Goal: Task Accomplishment & Management: Use online tool/utility

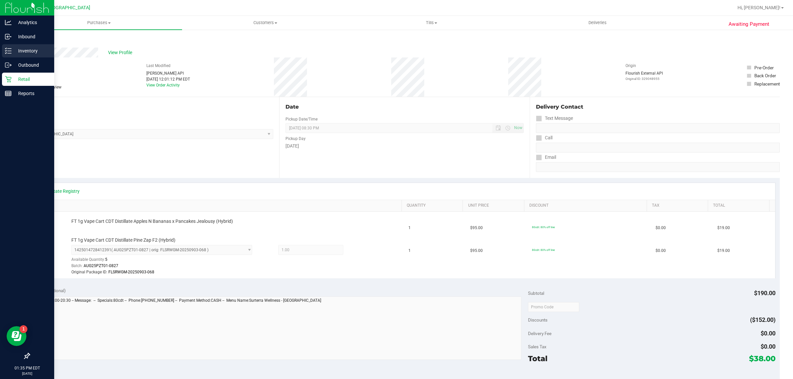
click at [19, 47] on p "Inventory" at bounding box center [32, 51] width 40 height 8
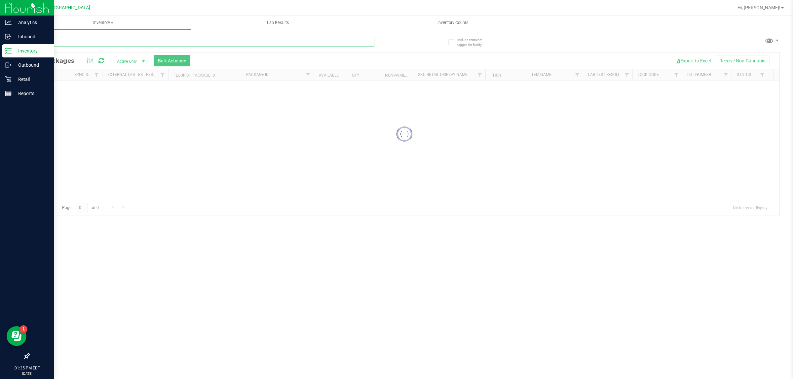
click at [87, 39] on input "text" at bounding box center [201, 42] width 345 height 10
click at [108, 45] on input "8235011977527426" at bounding box center [201, 42] width 345 height 10
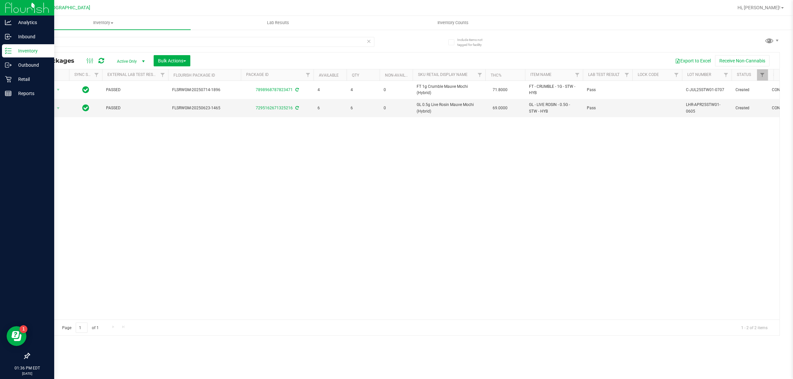
click at [133, 50] on div "stw" at bounding box center [201, 44] width 345 height 15
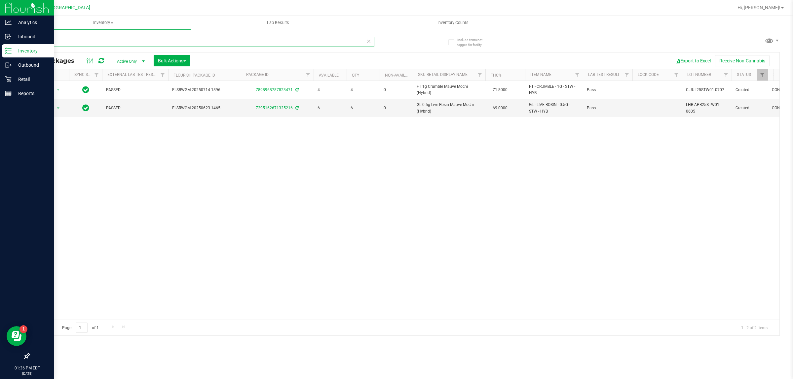
click at [133, 42] on input "stw" at bounding box center [201, 42] width 345 height 10
click at [132, 42] on input "stw" at bounding box center [201, 42] width 345 height 10
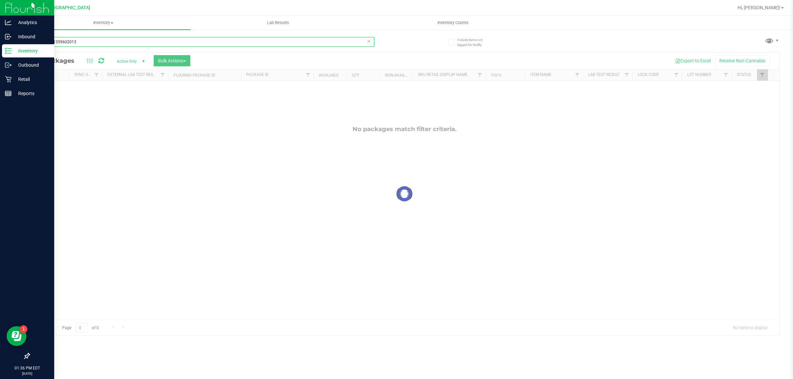
click at [332, 46] on input "0898951359602013" at bounding box center [201, 42] width 345 height 10
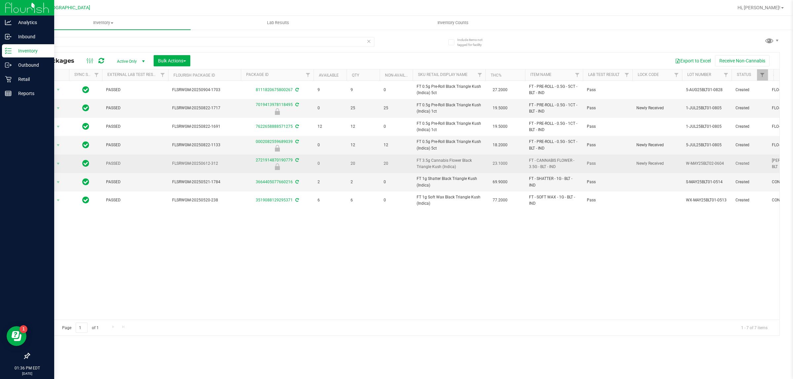
click at [444, 167] on span "FT 3.5g Cannabis Flower Black Triangle Kush (Indica)" at bounding box center [448, 164] width 65 height 13
copy td "FT 3.5g Cannabis Flower Black Triangle Kush (Indica)"
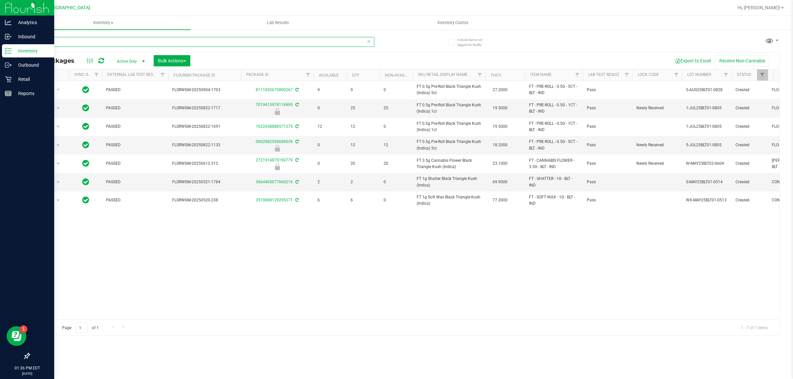
click at [267, 46] on input "blt" at bounding box center [201, 42] width 345 height 10
paste input "FT 3.5g Cannabis Flower Black Triangle Kush (Indica)"
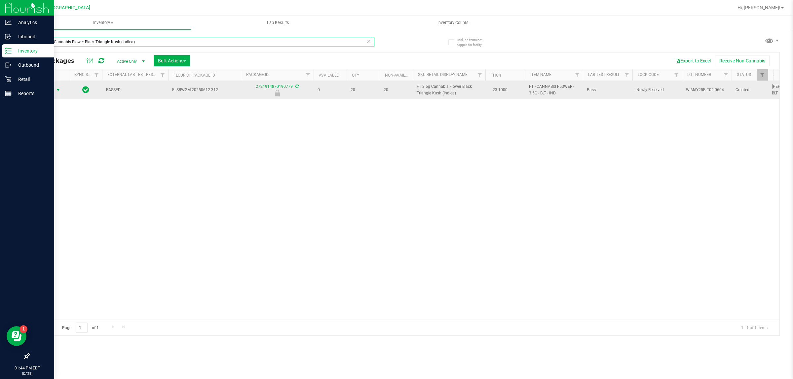
type input "FT 3.5g Cannabis Flower Black Triangle Kush (Indica)"
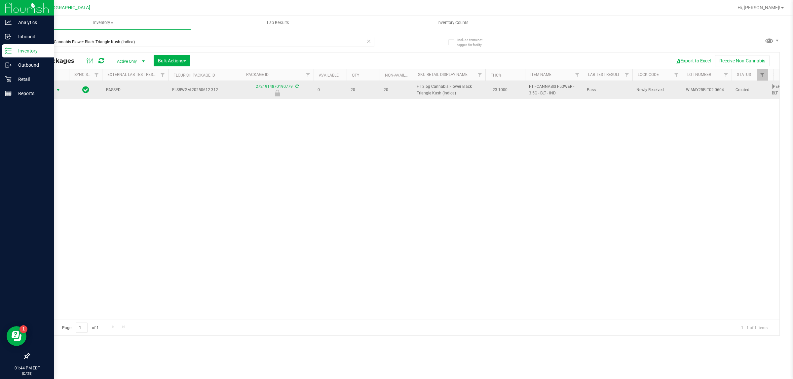
click at [38, 90] on span "Action" at bounding box center [45, 90] width 18 height 9
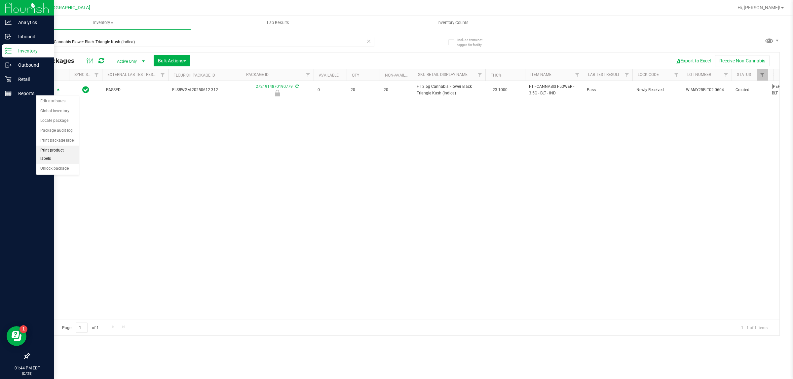
click at [59, 164] on li "Unlock package" at bounding box center [57, 169] width 43 height 10
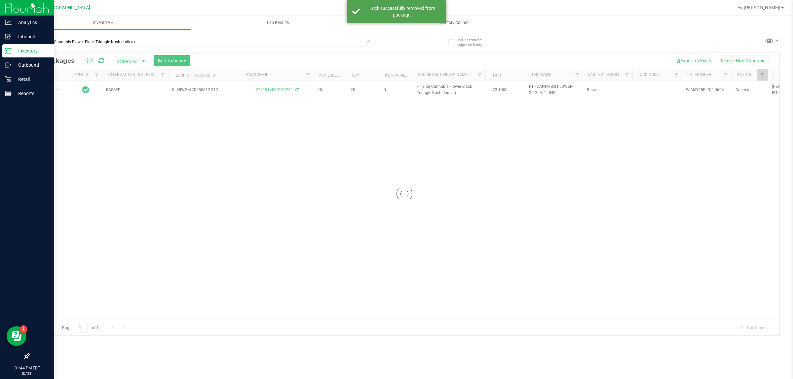
click at [429, 89] on div at bounding box center [404, 194] width 750 height 283
click at [429, 89] on span "FT 3.5g Cannabis Flower Black Triangle Kush (Indica)" at bounding box center [448, 90] width 65 height 13
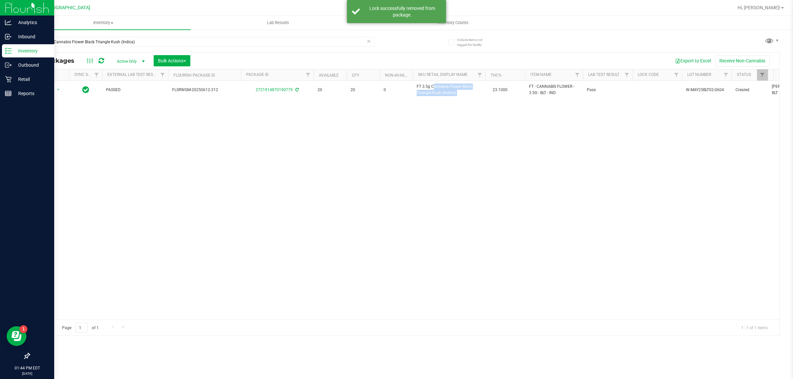
click at [429, 89] on span "FT 3.5g Cannabis Flower Black Triangle Kush (Indica)" at bounding box center [448, 90] width 65 height 13
copy td "FT 3.5g Cannabis Flower Black Triangle Kush (Indica)"
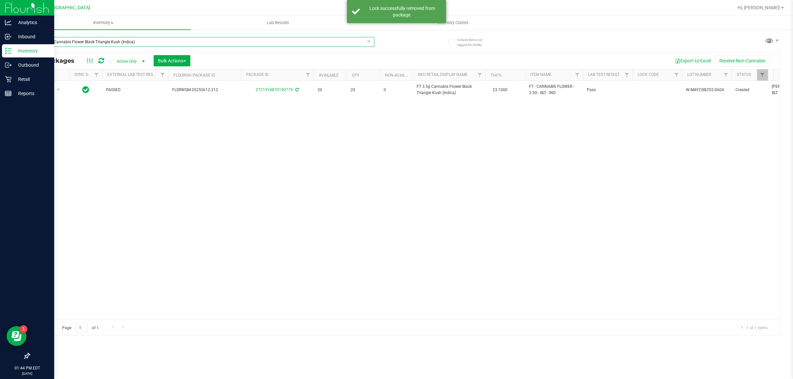
click at [237, 43] on input "FT 3.5g Cannabis Flower Black Triangle Kush (Indica)" at bounding box center [201, 42] width 345 height 10
click at [128, 40] on input "FT 3.5g Cannabis Flower Black Triangle Kush (Indica)" at bounding box center [201, 42] width 345 height 10
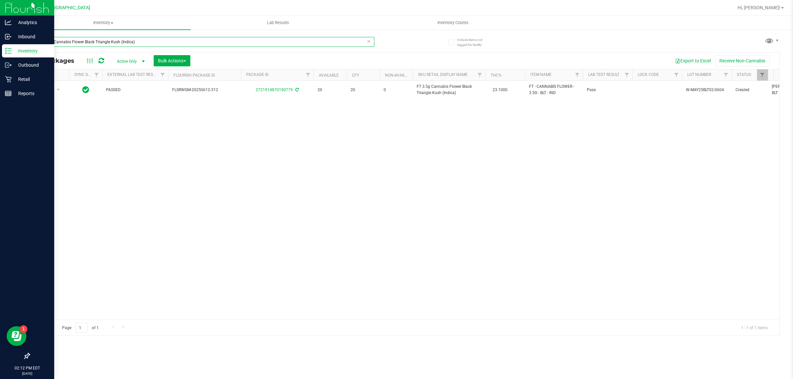
click at [128, 40] on input "FT 3.5g Cannabis Flower Black Triangle Kush (Indica)" at bounding box center [201, 42] width 345 height 10
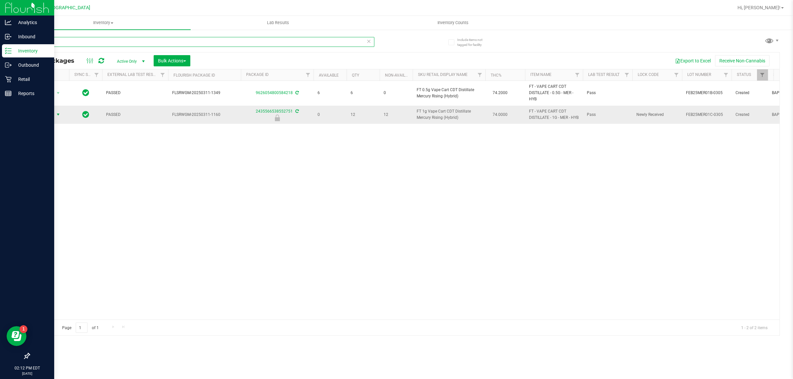
type input "mer"
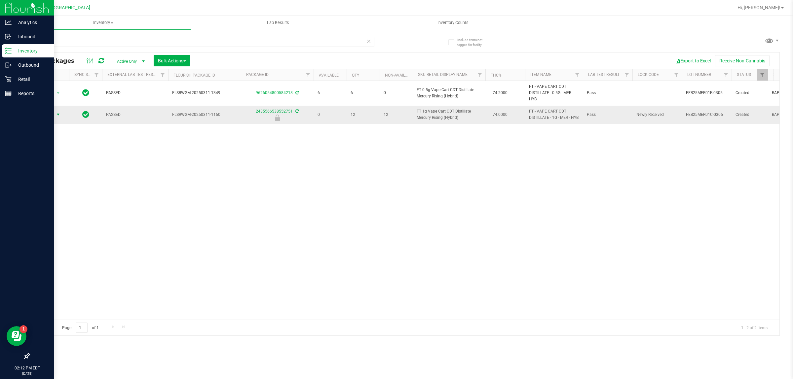
click at [55, 116] on span "select" at bounding box center [57, 114] width 5 height 5
click at [65, 192] on li "Unlock package" at bounding box center [57, 197] width 43 height 10
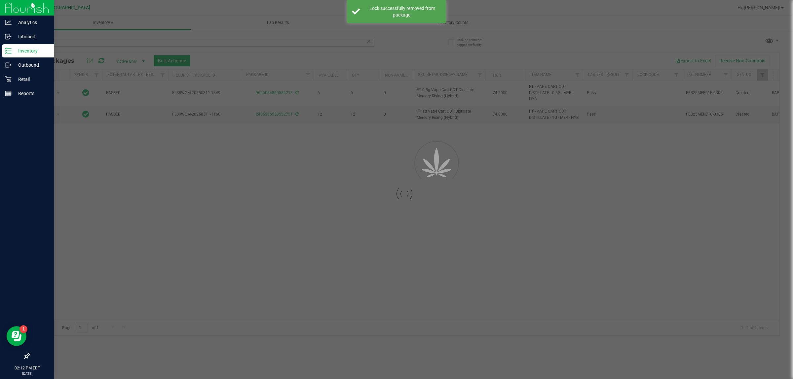
click at [116, 45] on div "mer" at bounding box center [201, 44] width 345 height 15
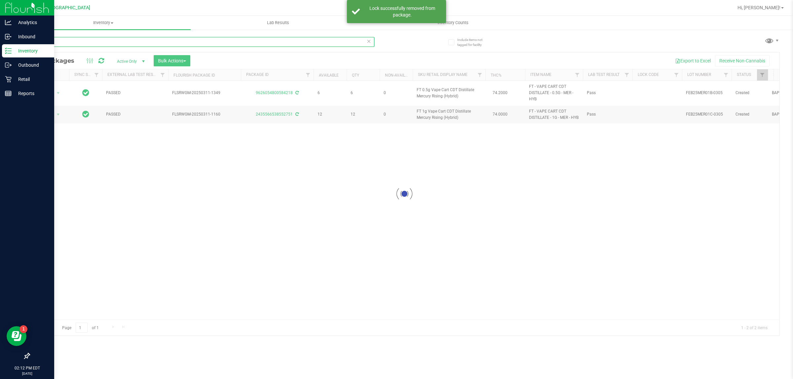
click at [114, 41] on input "mer" at bounding box center [201, 42] width 345 height 10
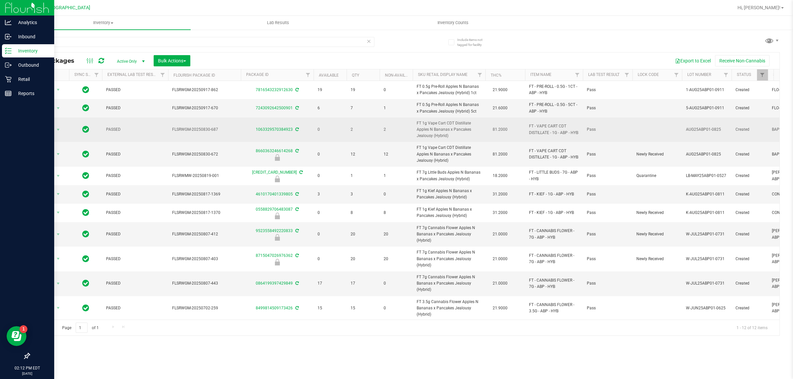
click at [443, 130] on span "FT 1g Vape Cart CDT Distillate Apples N Bananas x Pancakes Jealousy (Hybrid)" at bounding box center [448, 129] width 65 height 19
copy td "FT 1g Vape Cart CDT Distillate Apples N Bananas x Pancakes Jealousy (Hybrid)"
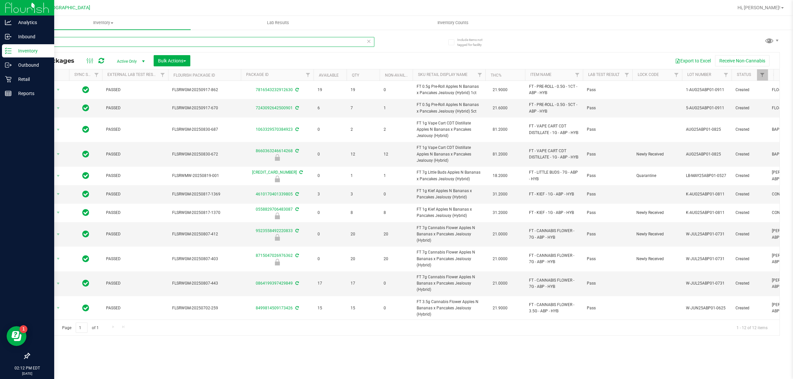
click at [253, 42] on input "abp" at bounding box center [201, 42] width 345 height 10
paste input "FT 1g Vape Cart CDT Distillate Apples N Bananas x Pancakes Jealousy (Hybrid)"
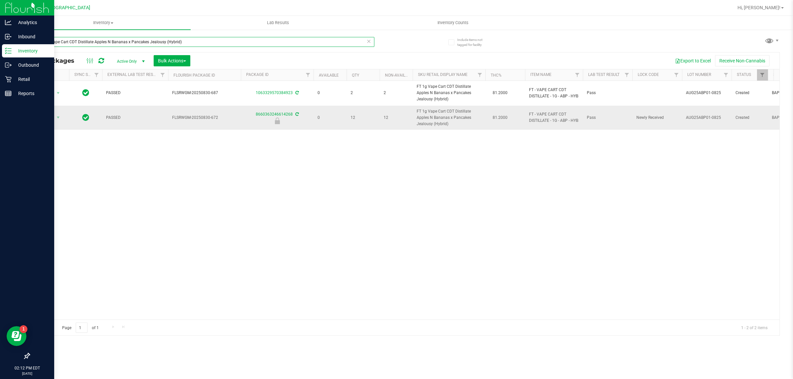
type input "FT 1g Vape Cart CDT Distillate Apples N Bananas x Pancakes Jealousy (Hybrid)"
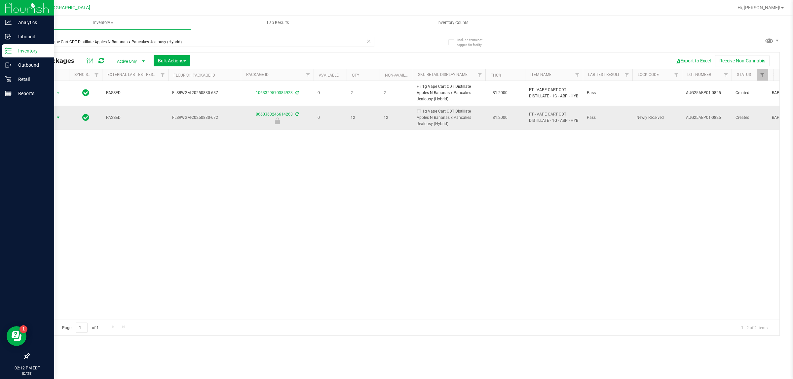
drag, startPoint x: 64, startPoint y: 118, endPoint x: 57, endPoint y: 118, distance: 7.3
click at [63, 118] on div "Action Action Edit attributes Global inventory Locate package Package audit log…" at bounding box center [49, 117] width 32 height 9
click at [57, 118] on span "select" at bounding box center [57, 117] width 5 height 5
click at [61, 192] on li "Unlock package" at bounding box center [57, 197] width 43 height 10
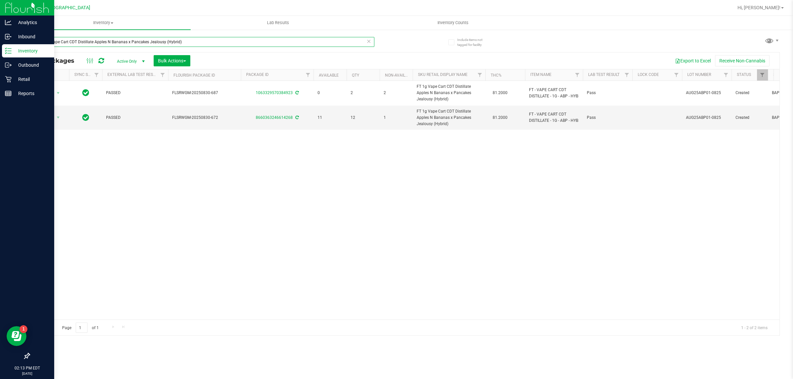
click at [166, 46] on input "FT 1g Vape Cart CDT Distillate Apples N Bananas x Pancakes Jealousy (Hybrid)" at bounding box center [201, 42] width 345 height 10
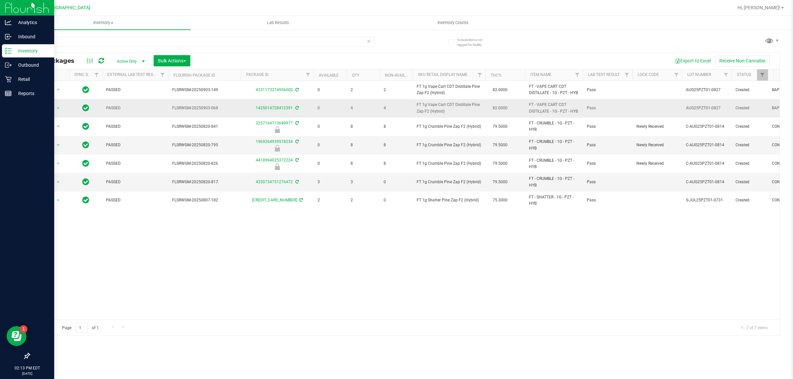
click at [438, 111] on span "FT 1g Vape Cart CDT Distillate Pine Zap F2 (Hybrid)" at bounding box center [448, 108] width 65 height 13
copy td "FT 1g Vape Cart CDT Distillate Pine Zap F2 (Hybrid)"
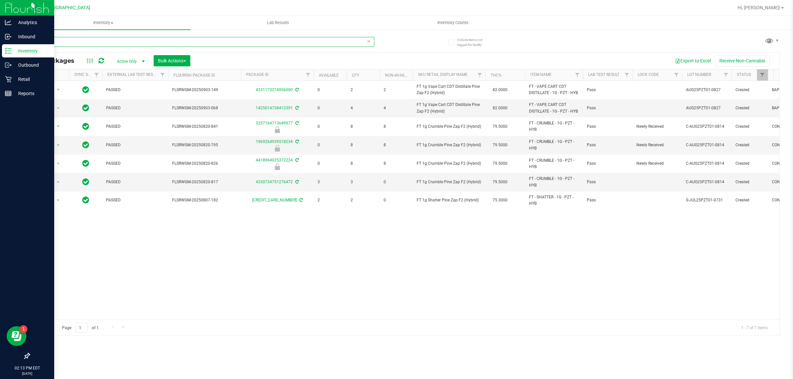
click at [253, 42] on input "pzt" at bounding box center [201, 42] width 345 height 10
paste input "FT 1g Vape Cart CDT Distillate Pine Zap F2 (Hybrid)"
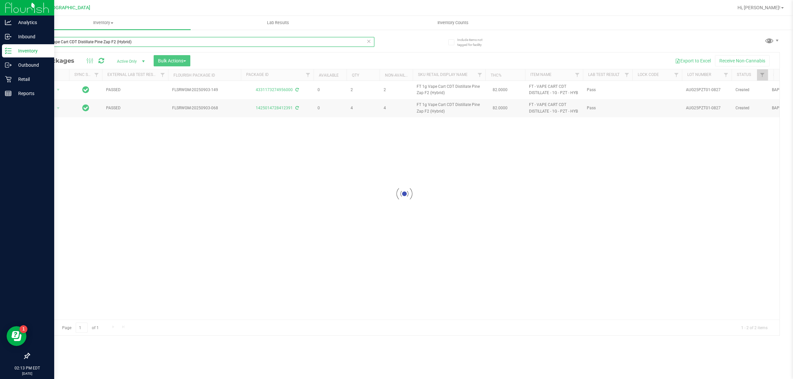
type input "FT 1g Vape Cart CDT Distillate Pine Zap F2 (Hybrid)"
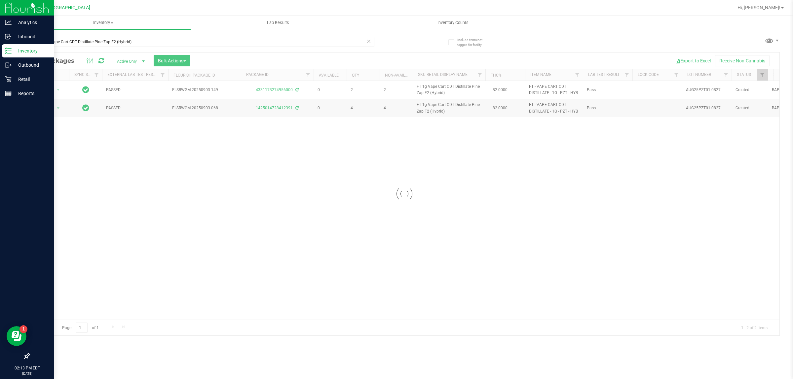
click at [321, 126] on div at bounding box center [404, 194] width 750 height 283
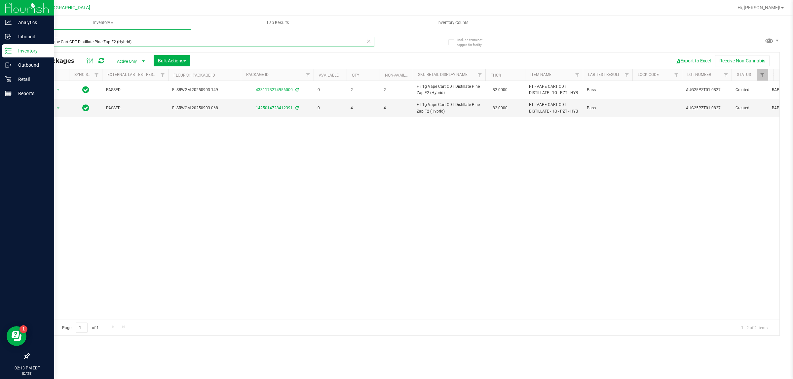
click at [197, 39] on input "FT 1g Vape Cart CDT Distillate Pine Zap F2 (Hybrid)" at bounding box center [201, 42] width 345 height 10
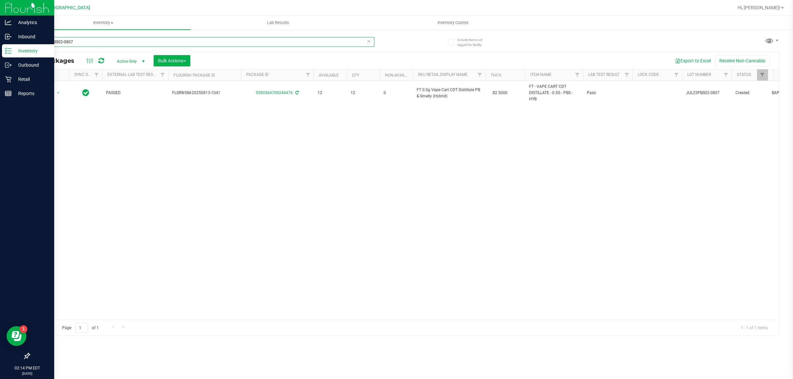
type input "JUL25PBS02-0807"
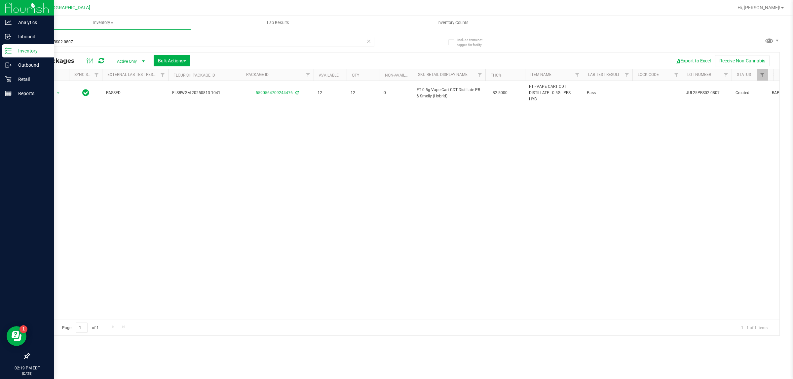
click at [30, 51] on p "Inventory" at bounding box center [32, 51] width 40 height 8
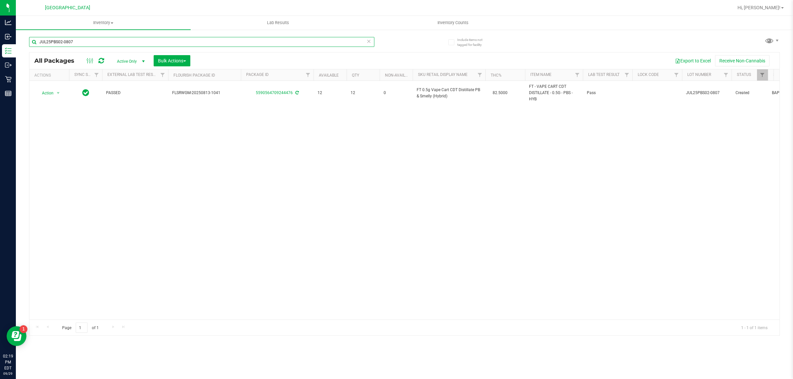
click at [82, 39] on input "JUL25PBS02-0807" at bounding box center [201, 42] width 345 height 10
click at [73, 46] on input "JUL25PBS02-0807" at bounding box center [201, 42] width 345 height 10
type input "5273912647188372"
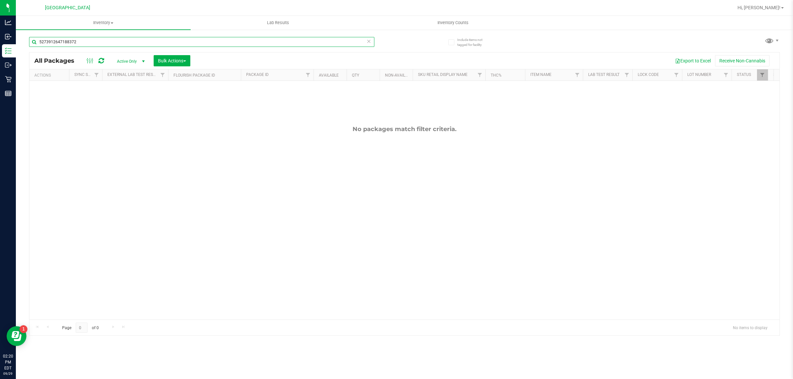
click at [75, 38] on input "5273912647188372" at bounding box center [201, 42] width 345 height 10
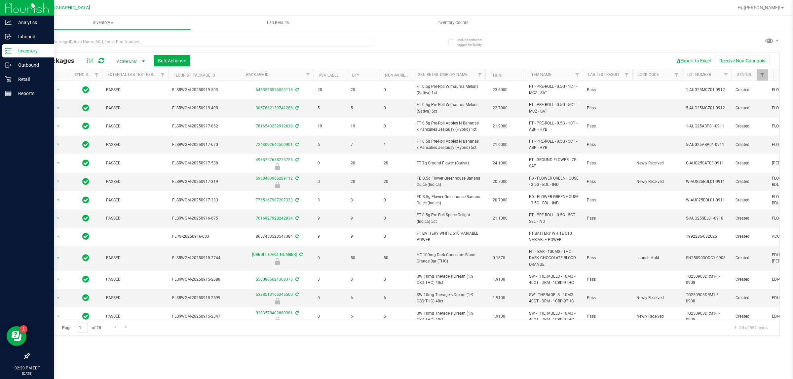
click at [9, 51] on line at bounding box center [10, 51] width 4 height 0
click at [17, 79] on p "Retail" at bounding box center [32, 79] width 40 height 8
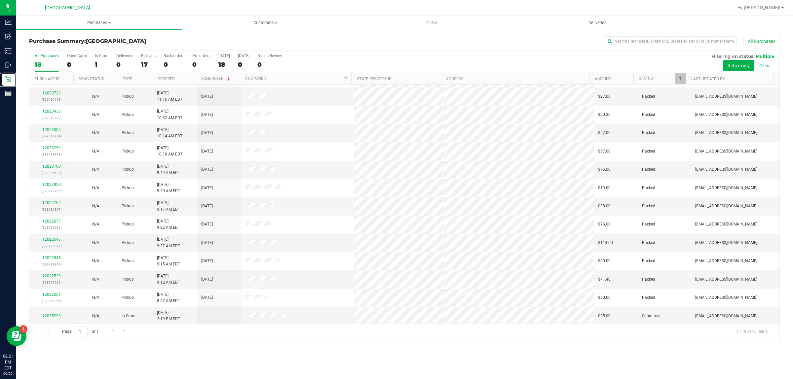
scroll to position [91, 0]
